Goal: Information Seeking & Learning: Learn about a topic

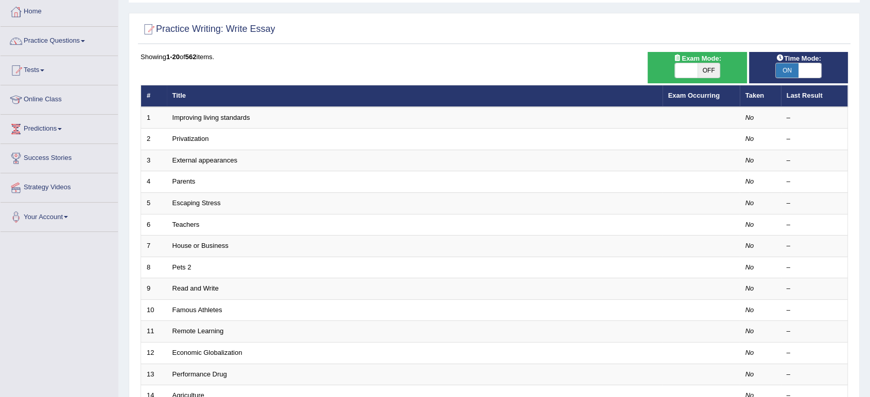
click at [40, 40] on link "Practice Questions" at bounding box center [59, 40] width 117 height 26
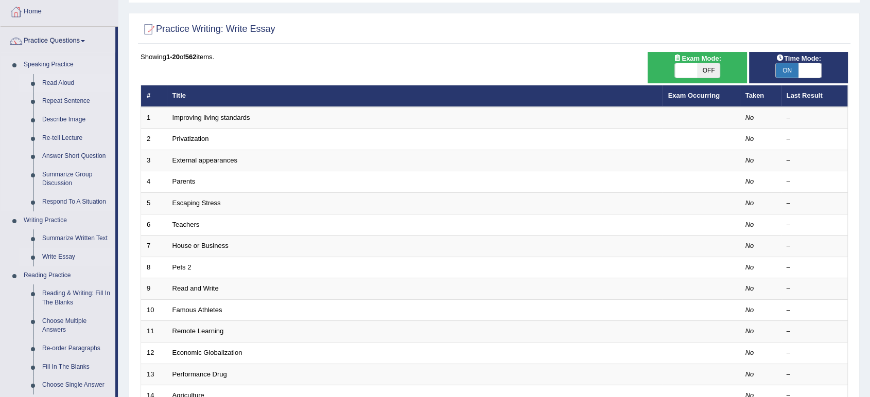
click at [49, 82] on link "Read Aloud" at bounding box center [77, 83] width 78 height 19
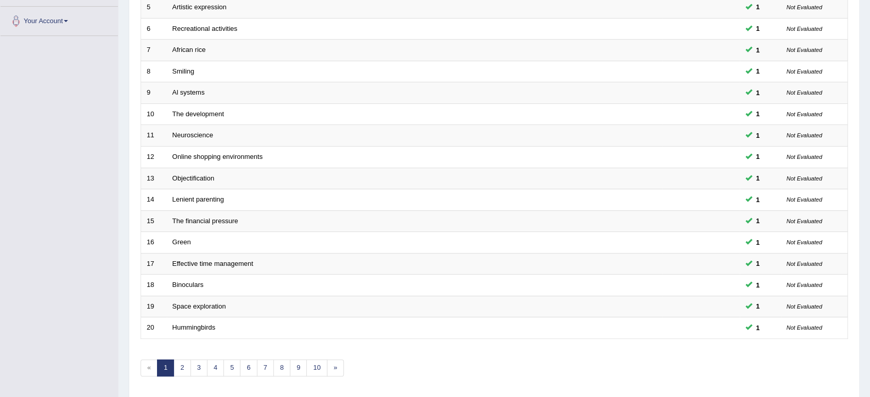
scroll to position [283, 0]
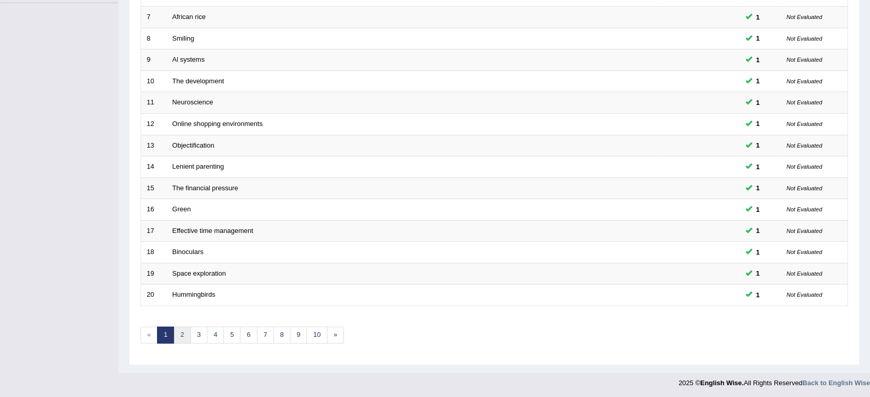
click at [181, 336] on link "2" at bounding box center [181, 335] width 17 height 17
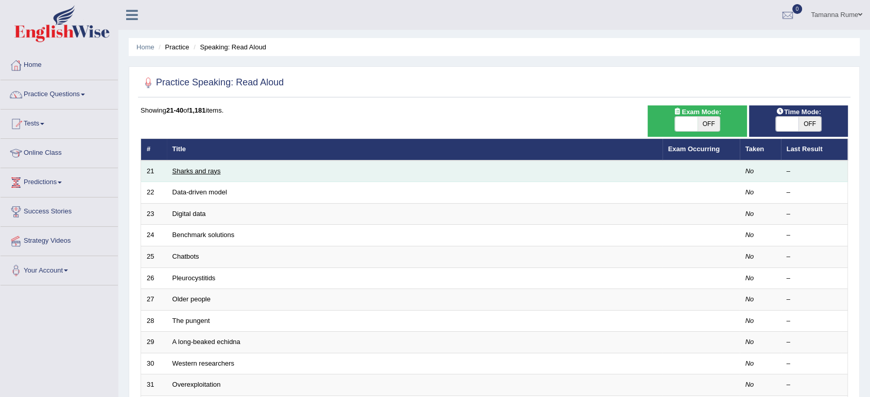
click at [191, 172] on link "Sharks and rays" at bounding box center [196, 171] width 48 height 8
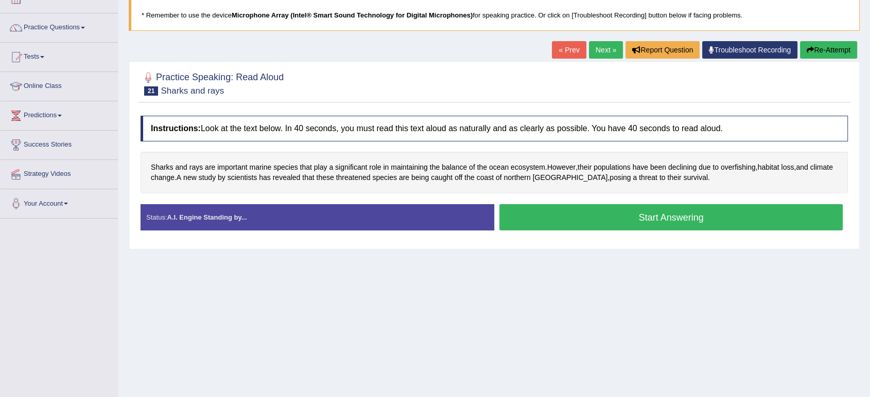
scroll to position [72, 0]
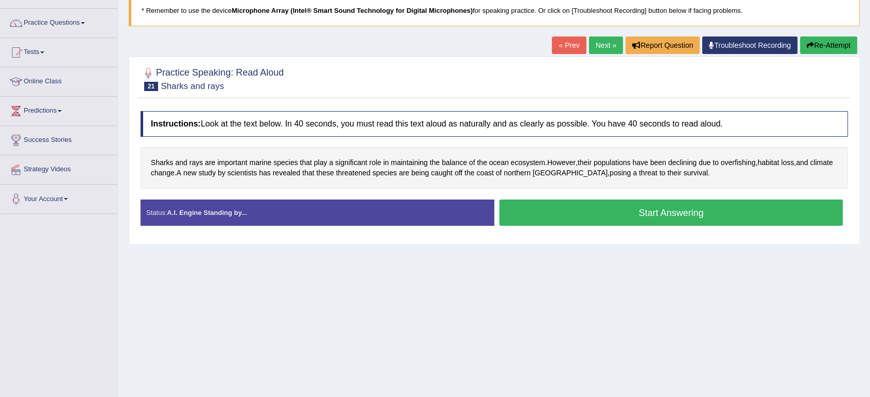
click at [674, 217] on button "Start Answering" at bounding box center [670, 213] width 343 height 26
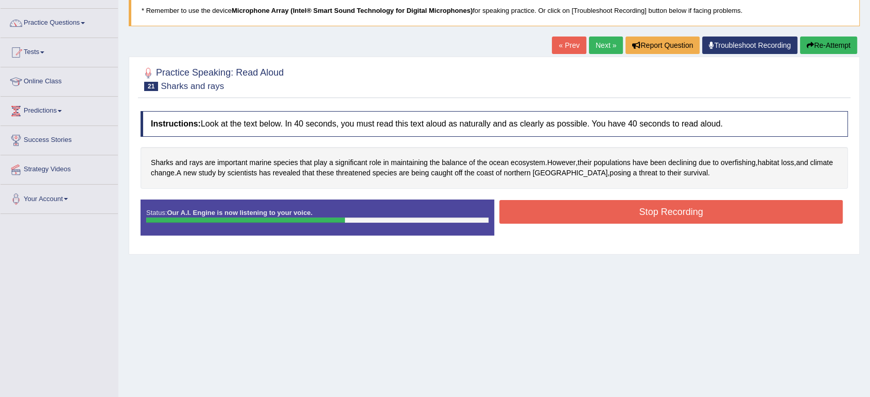
click at [652, 217] on button "Stop Recording" at bounding box center [670, 212] width 343 height 24
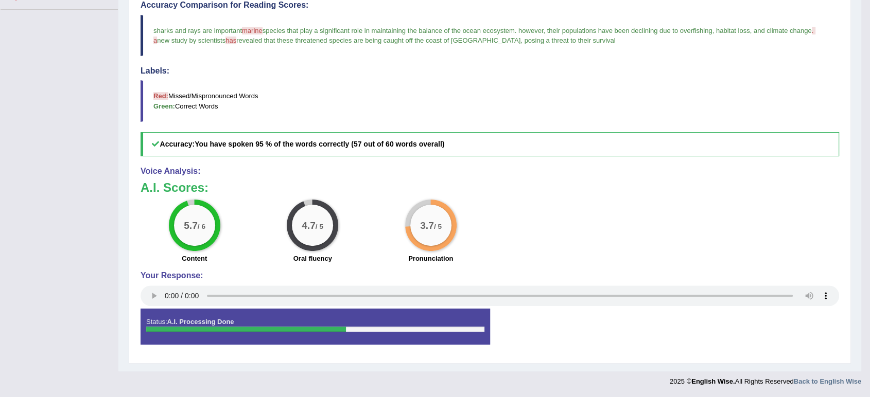
scroll to position [0, 0]
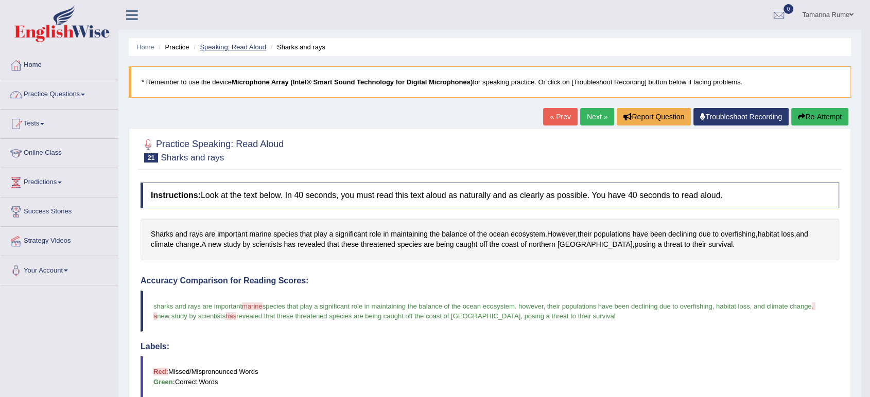
click at [221, 48] on link "Speaking: Read Aloud" at bounding box center [233, 47] width 66 height 8
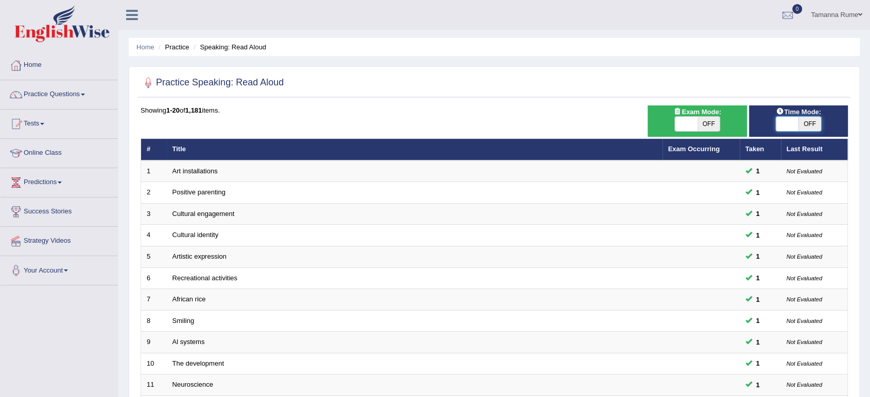
click at [792, 130] on span at bounding box center [787, 124] width 23 height 14
checkbox input "true"
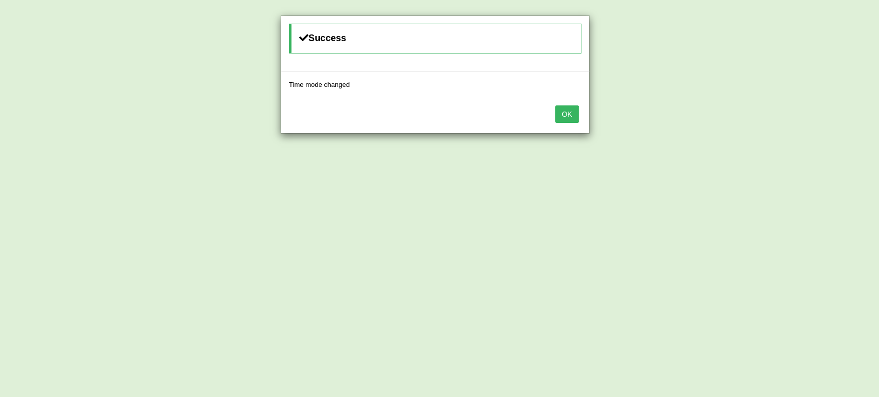
click at [561, 111] on button "OK" at bounding box center [567, 115] width 24 height 18
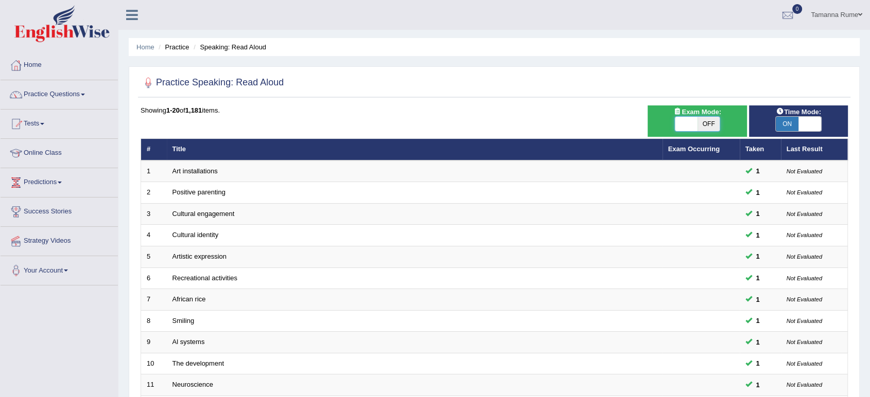
click at [676, 118] on span at bounding box center [686, 124] width 23 height 14
click at [686, 121] on span at bounding box center [686, 124] width 23 height 14
checkbox input "true"
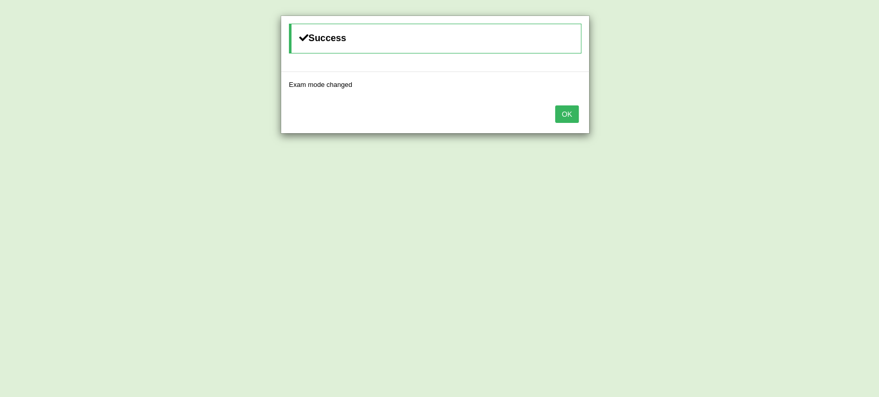
click at [564, 115] on button "OK" at bounding box center [567, 115] width 24 height 18
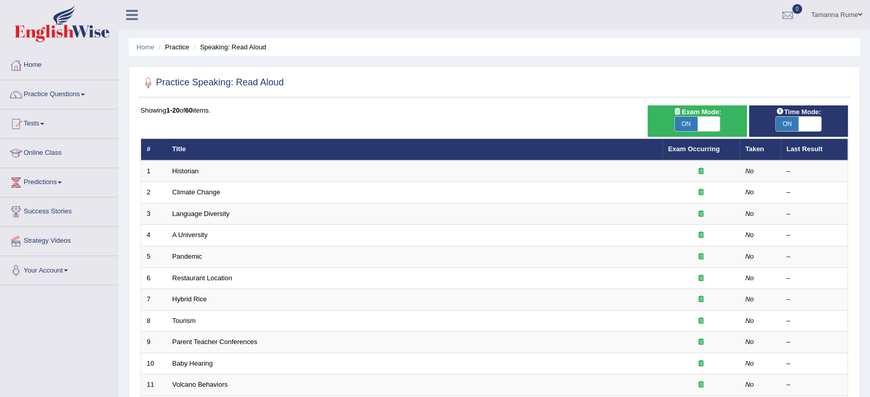
drag, startPoint x: 869, startPoint y: 152, endPoint x: 878, endPoint y: 424, distance: 271.9
click at [869, 397] on html "Toggle navigation Home Practice Questions Speaking Practice Read Aloud Repeat S…" at bounding box center [435, 198] width 870 height 397
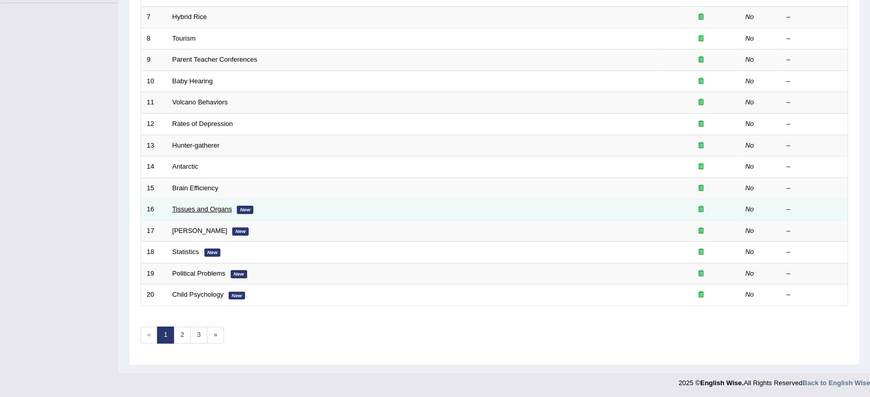
click at [181, 207] on link "Tissues and Organs" at bounding box center [202, 209] width 60 height 8
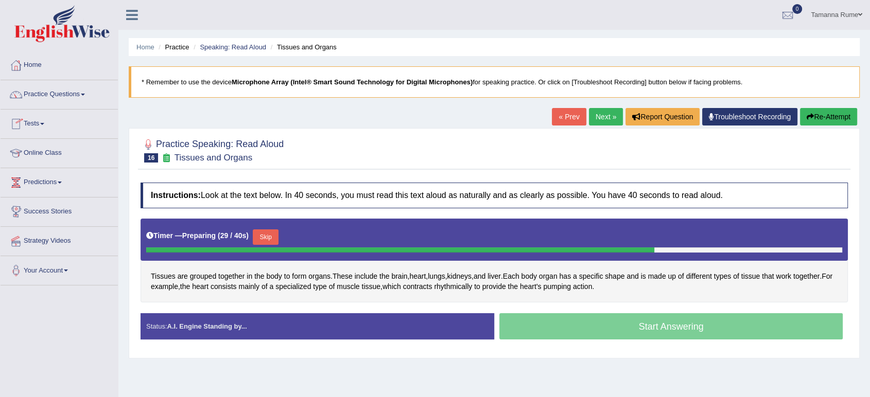
click at [269, 233] on button "Skip" at bounding box center [266, 237] width 26 height 15
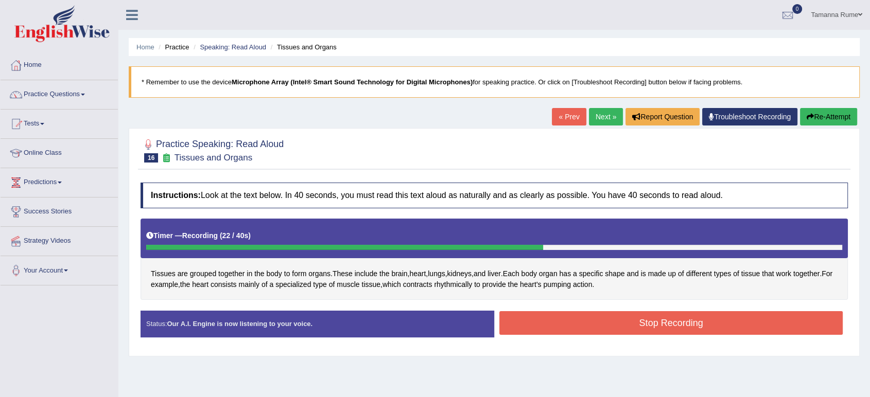
click at [612, 326] on button "Stop Recording" at bounding box center [670, 323] width 343 height 24
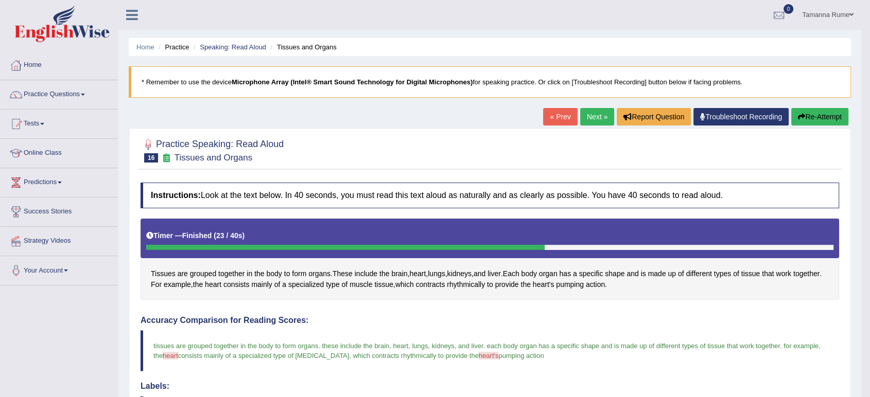
click at [587, 115] on link "Next »" at bounding box center [597, 117] width 34 height 18
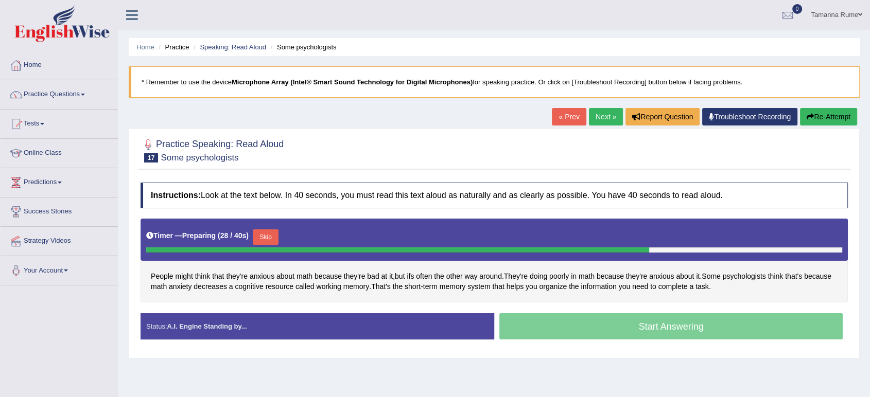
click at [663, 324] on div "Start Answering" at bounding box center [671, 327] width 354 height 29
click at [657, 329] on div "Start Answering" at bounding box center [671, 327] width 354 height 29
click at [650, 327] on div "Start Answering" at bounding box center [671, 327] width 354 height 29
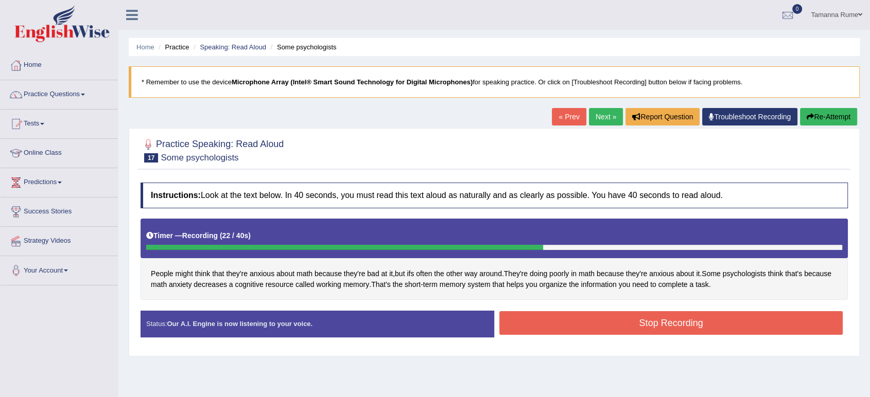
click at [656, 327] on button "Stop Recording" at bounding box center [670, 323] width 343 height 24
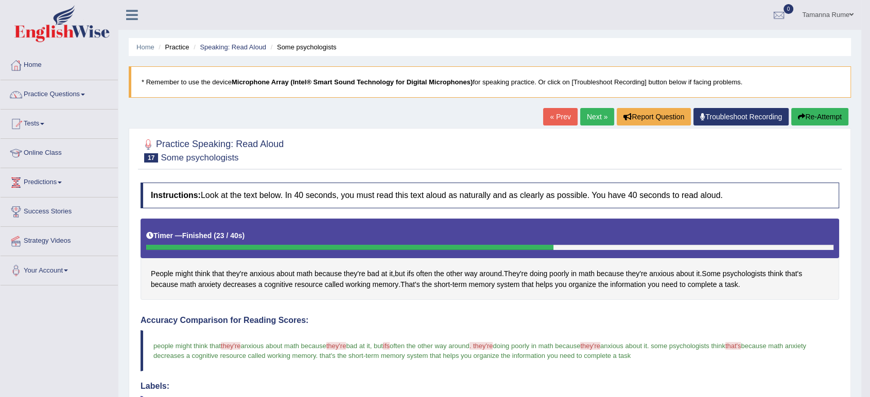
click at [587, 118] on link "Next »" at bounding box center [597, 117] width 34 height 18
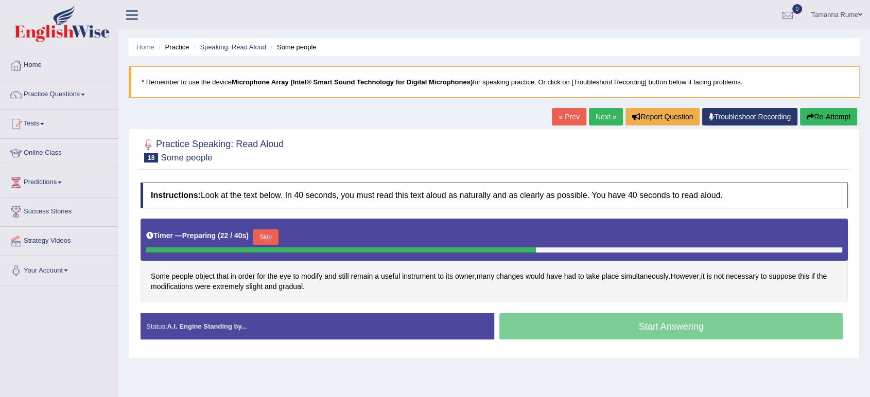
click at [274, 237] on button "Skip" at bounding box center [266, 237] width 26 height 15
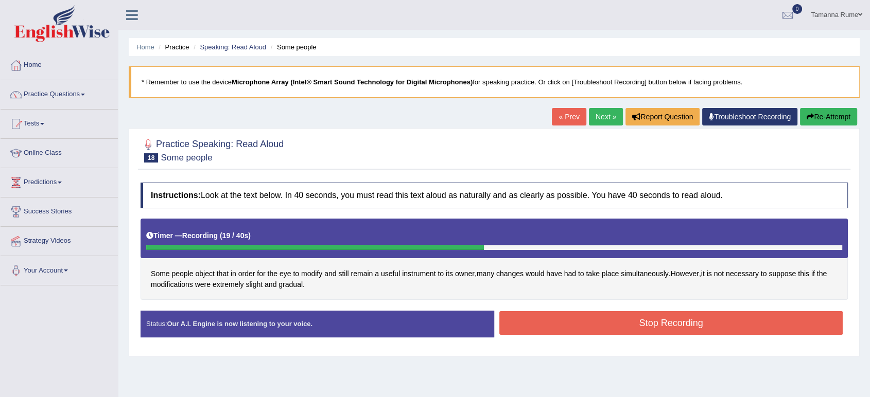
click at [552, 327] on button "Stop Recording" at bounding box center [670, 323] width 343 height 24
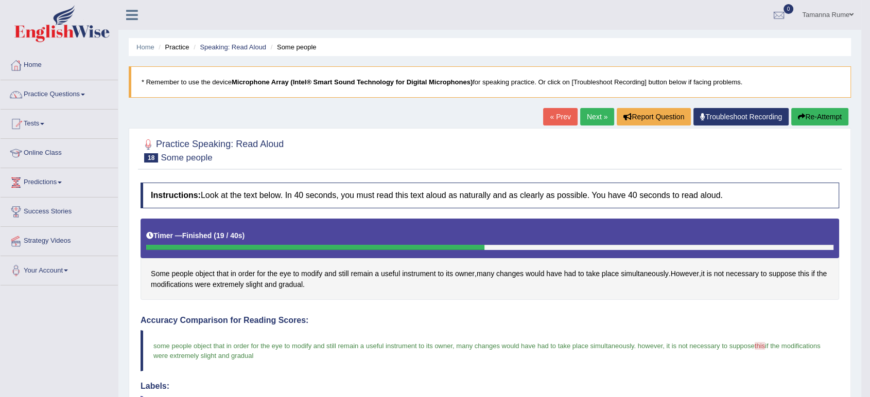
click at [587, 114] on link "Next »" at bounding box center [597, 117] width 34 height 18
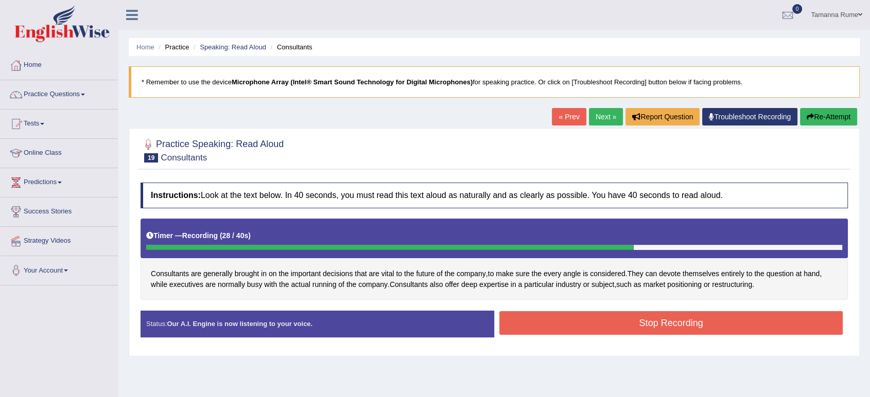
click at [523, 327] on button "Stop Recording" at bounding box center [670, 323] width 343 height 24
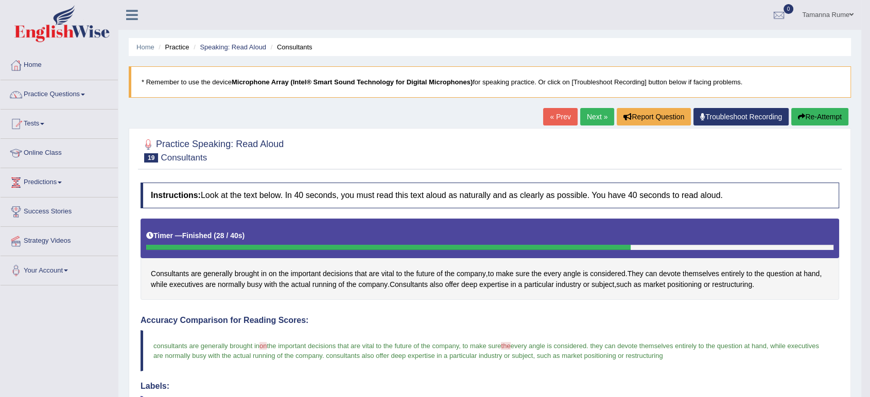
click at [588, 117] on link "Next »" at bounding box center [597, 117] width 34 height 18
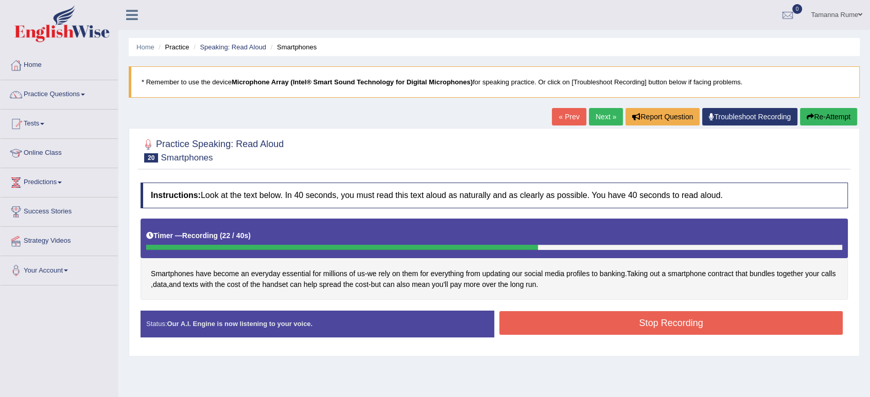
click at [676, 320] on button "Stop Recording" at bounding box center [670, 323] width 343 height 24
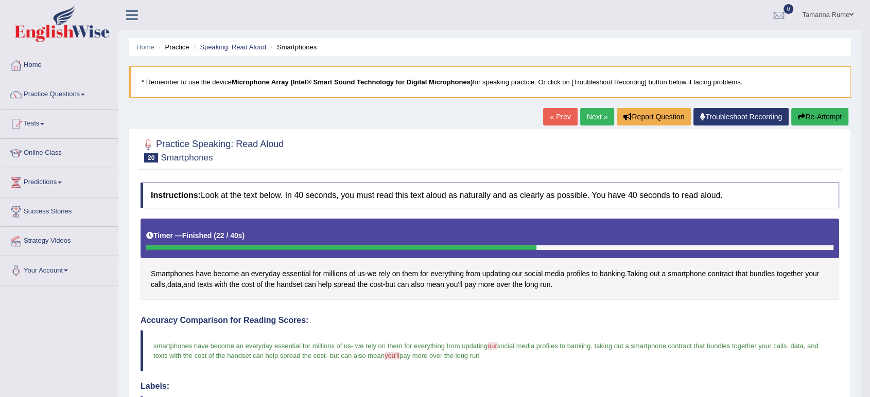
click at [591, 118] on link "Next »" at bounding box center [597, 117] width 34 height 18
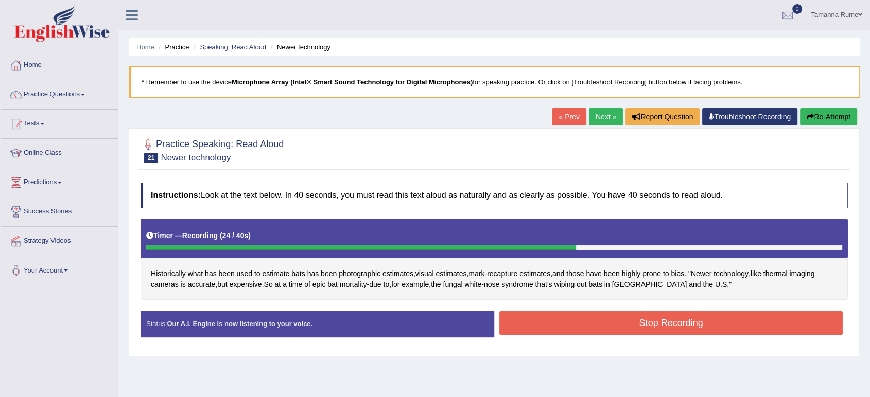
click at [602, 324] on button "Stop Recording" at bounding box center [670, 323] width 343 height 24
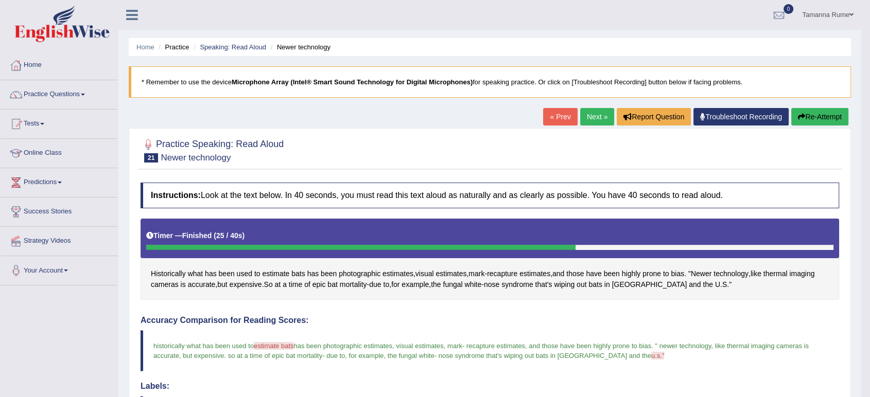
click at [593, 117] on link "Next »" at bounding box center [597, 117] width 34 height 18
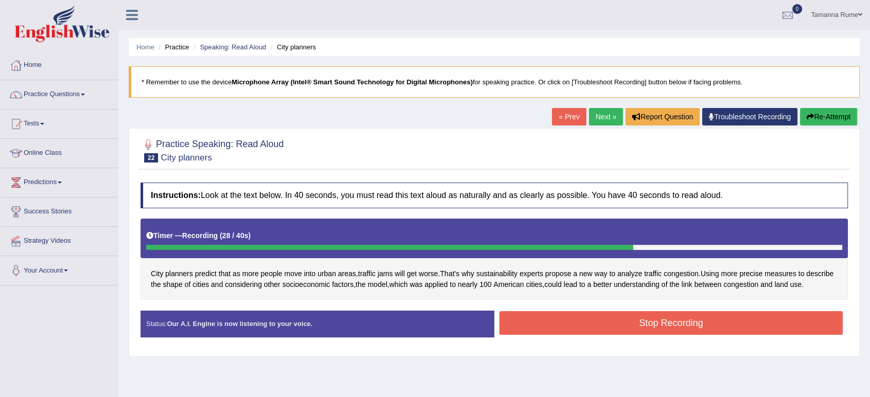
click at [598, 335] on button "Stop Recording" at bounding box center [670, 323] width 343 height 24
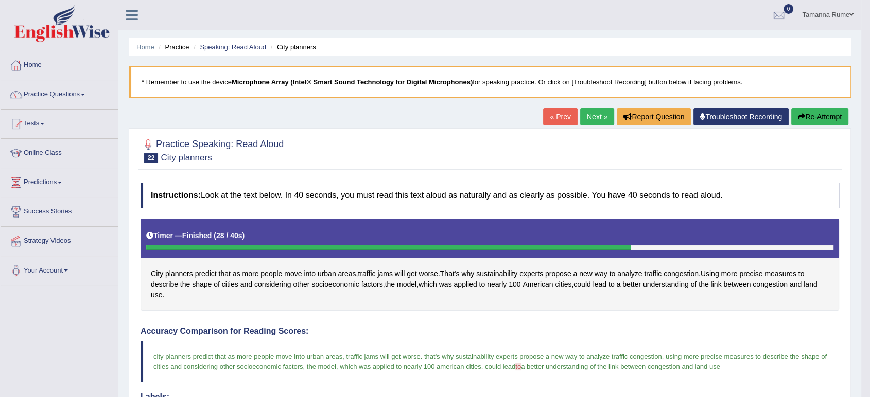
click at [591, 115] on link "Next »" at bounding box center [597, 117] width 34 height 18
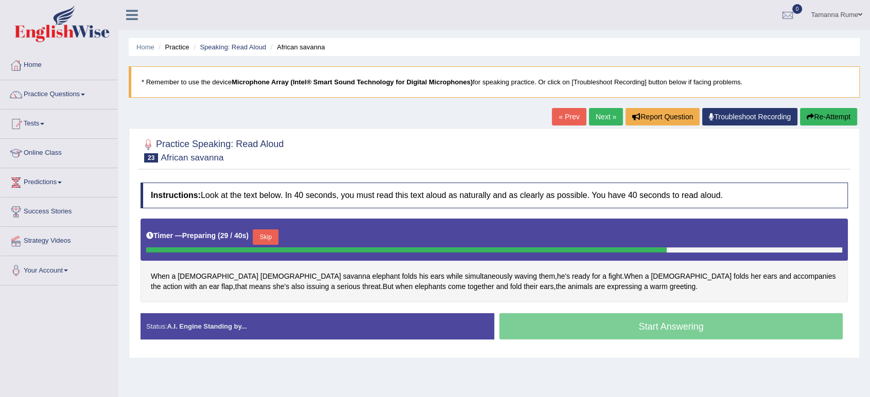
click at [266, 238] on button "Skip" at bounding box center [266, 237] width 26 height 15
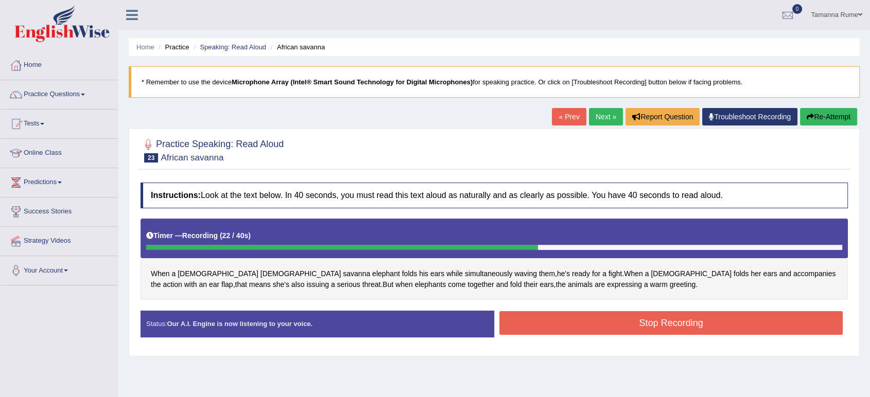
click at [568, 320] on button "Stop Recording" at bounding box center [670, 323] width 343 height 24
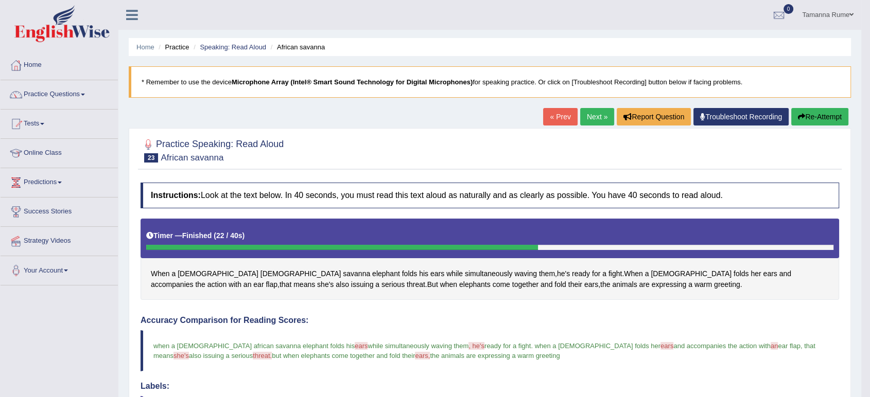
click at [585, 114] on link "Next »" at bounding box center [597, 117] width 34 height 18
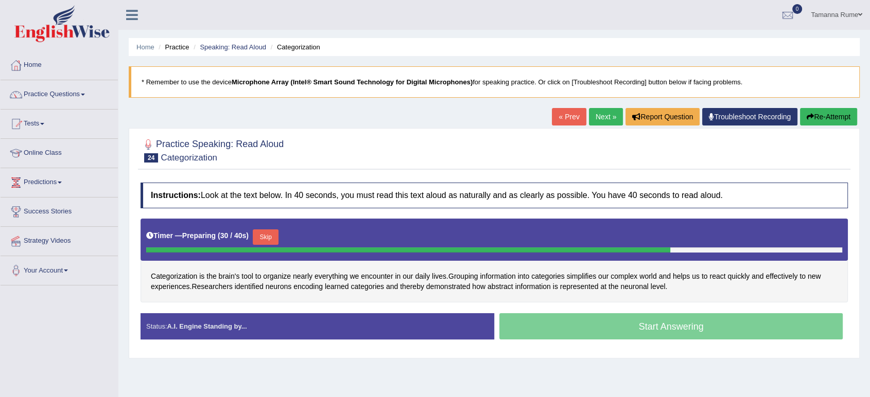
click at [264, 238] on button "Skip" at bounding box center [266, 237] width 26 height 15
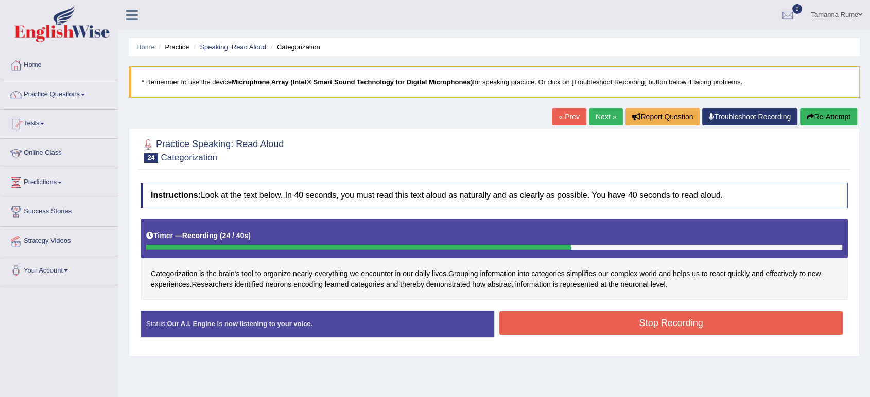
click at [602, 321] on button "Stop Recording" at bounding box center [670, 323] width 343 height 24
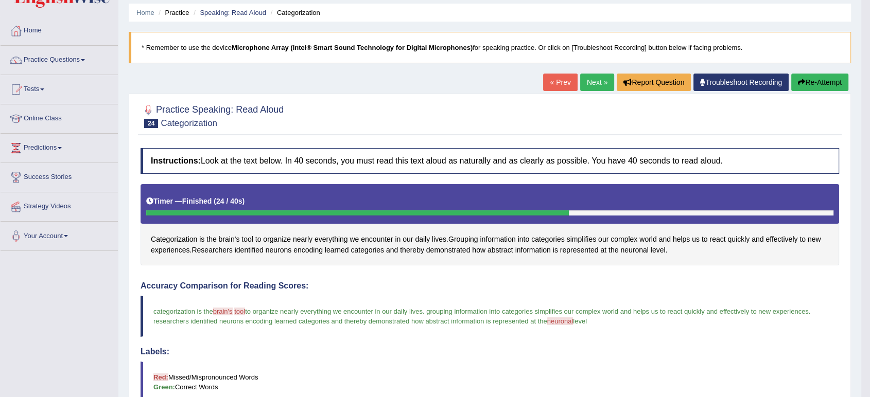
scroll to position [20, 0]
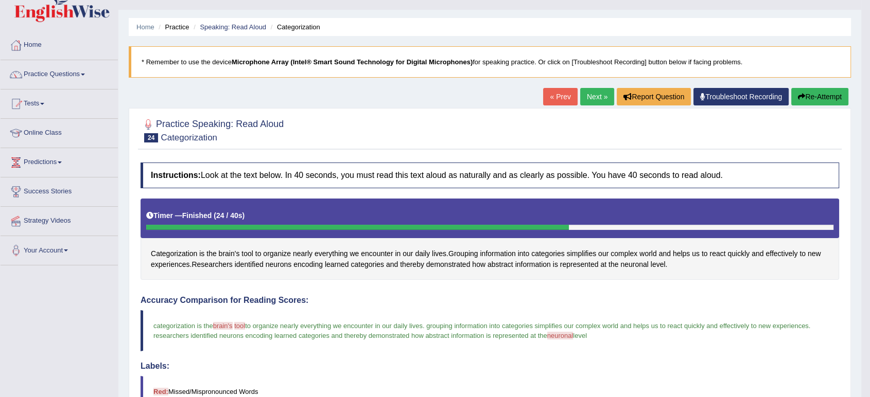
click at [585, 98] on link "Next »" at bounding box center [597, 97] width 34 height 18
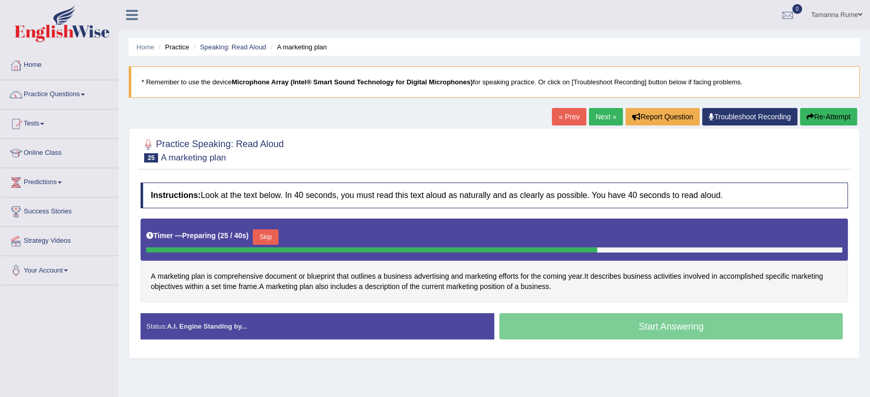
click at [266, 238] on button "Skip" at bounding box center [266, 237] width 26 height 15
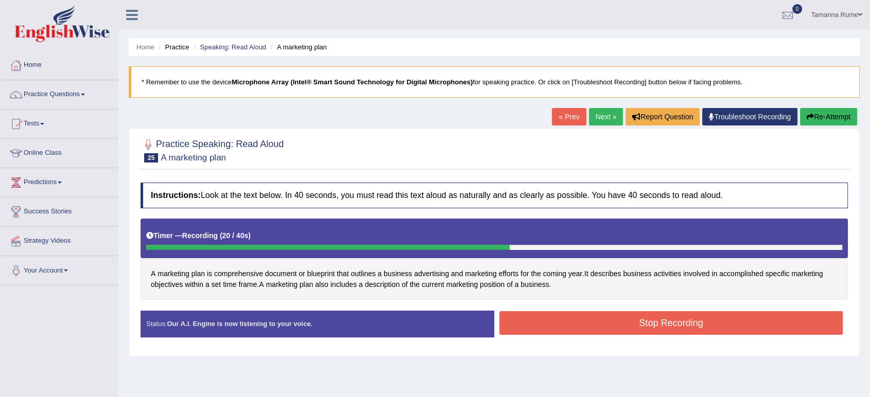
click at [596, 324] on button "Stop Recording" at bounding box center [670, 323] width 343 height 24
